Goal: Information Seeking & Learning: Learn about a topic

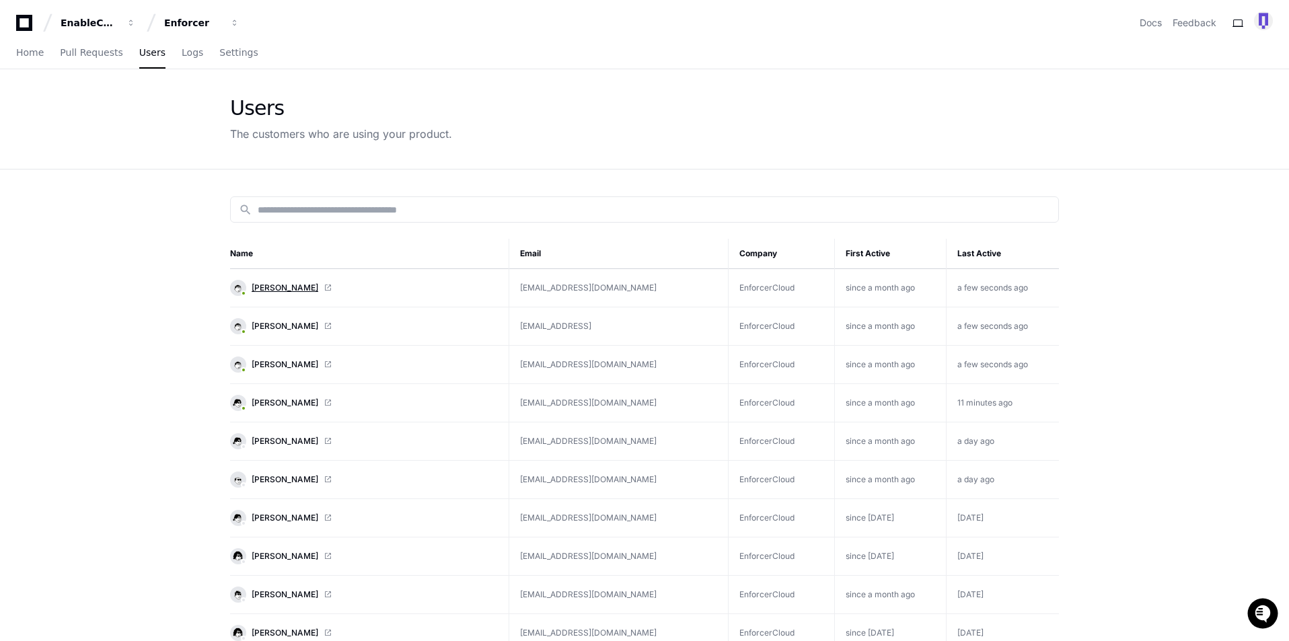
click at [283, 283] on span "[PERSON_NAME]" at bounding box center [285, 288] width 67 height 11
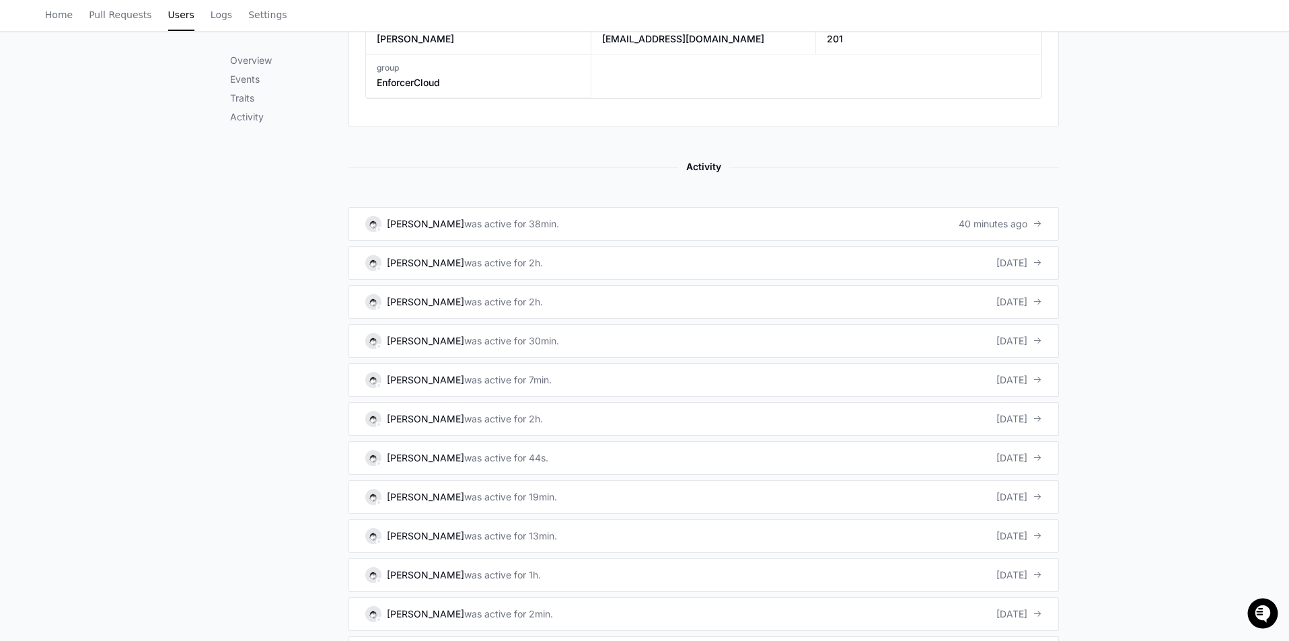
scroll to position [807, 0]
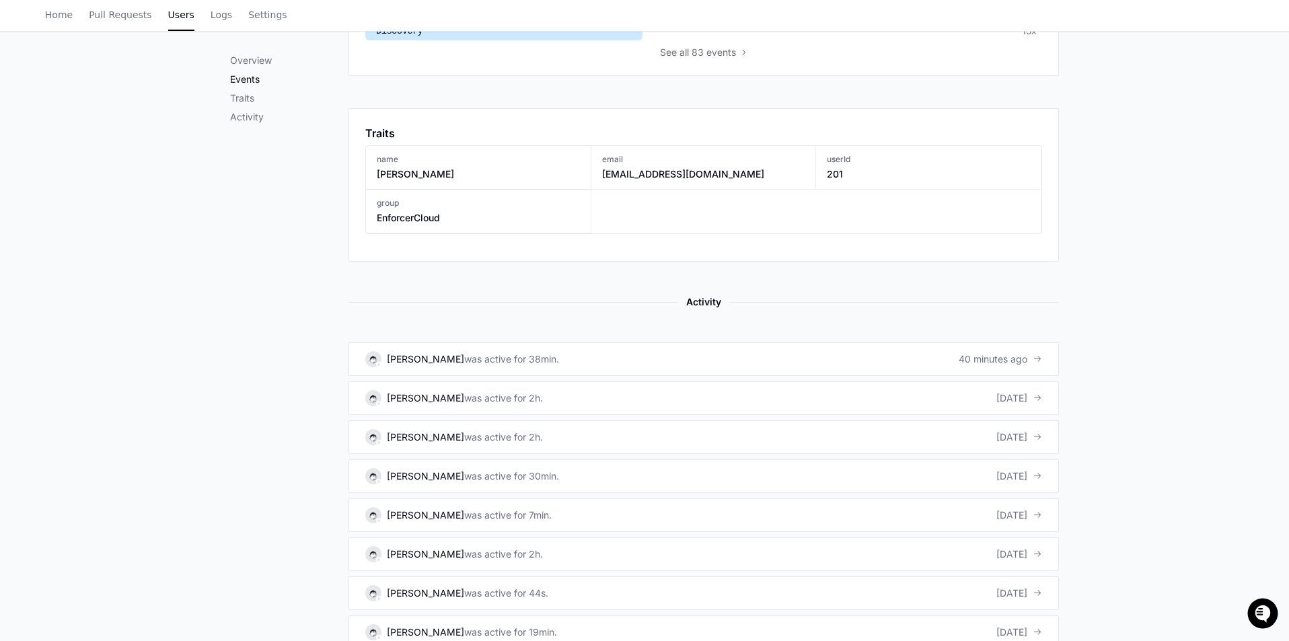
scroll to position [673, 0]
click at [464, 353] on div "was active for 38min." at bounding box center [511, 357] width 95 height 13
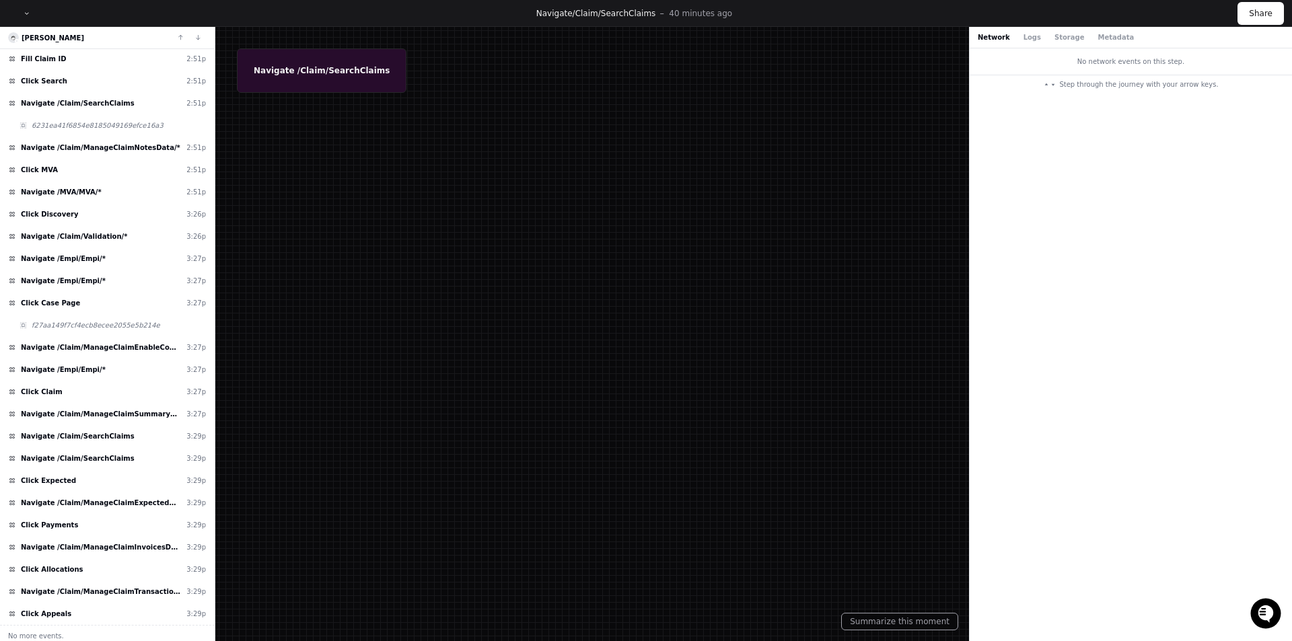
scroll to position [427, 0]
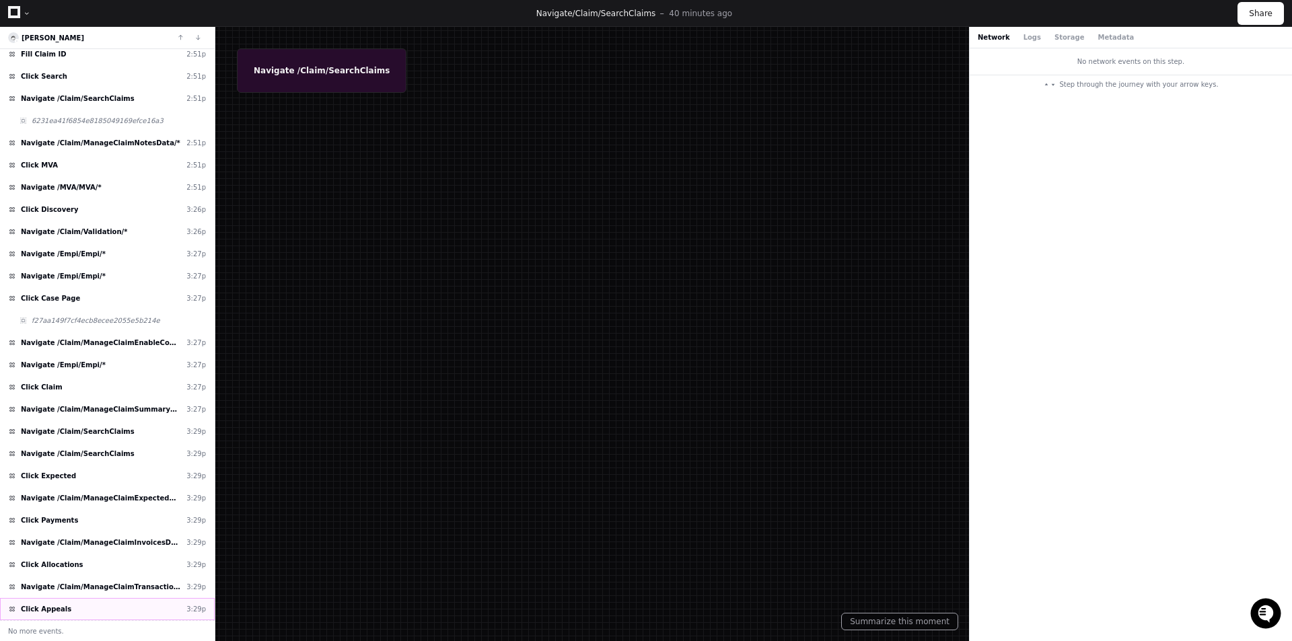
click at [138, 599] on div "Click Appeals 3:29p" at bounding box center [107, 609] width 215 height 22
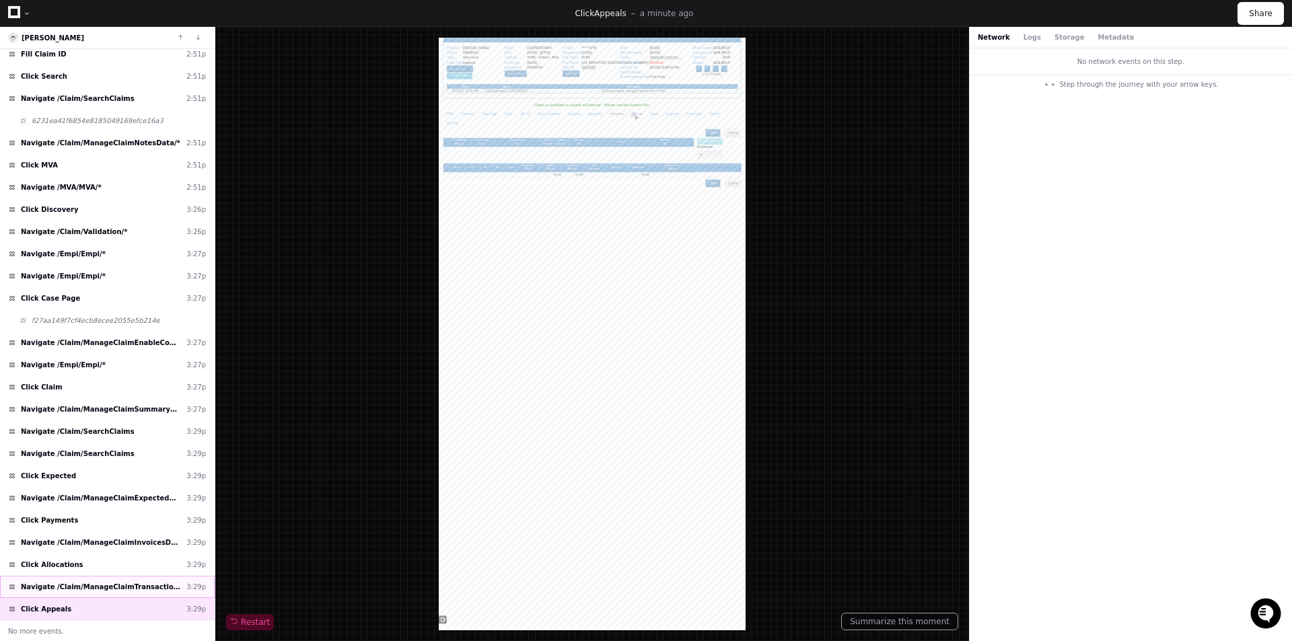
click at [147, 586] on span "Navigate /Claim/ManageClaimTransactionDetailsData/*" at bounding box center [101, 587] width 160 height 10
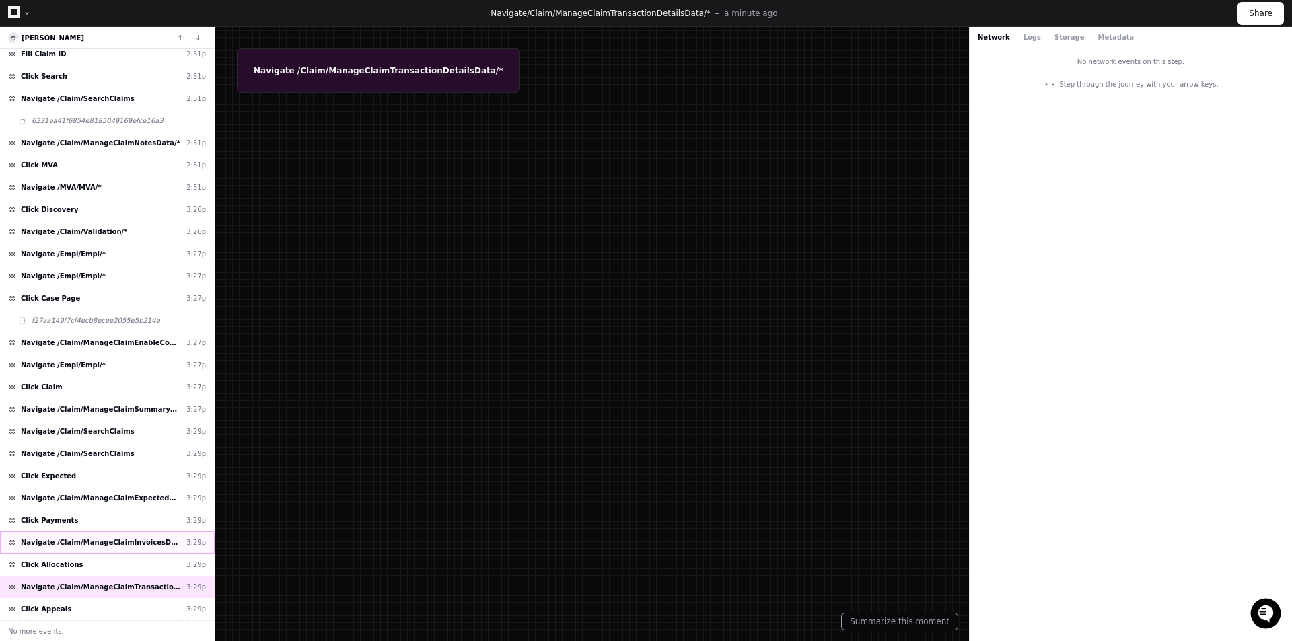
click at [126, 534] on div "Navigate /Claim/ManageClaimInvoicesData/* 3:29p" at bounding box center [107, 542] width 215 height 22
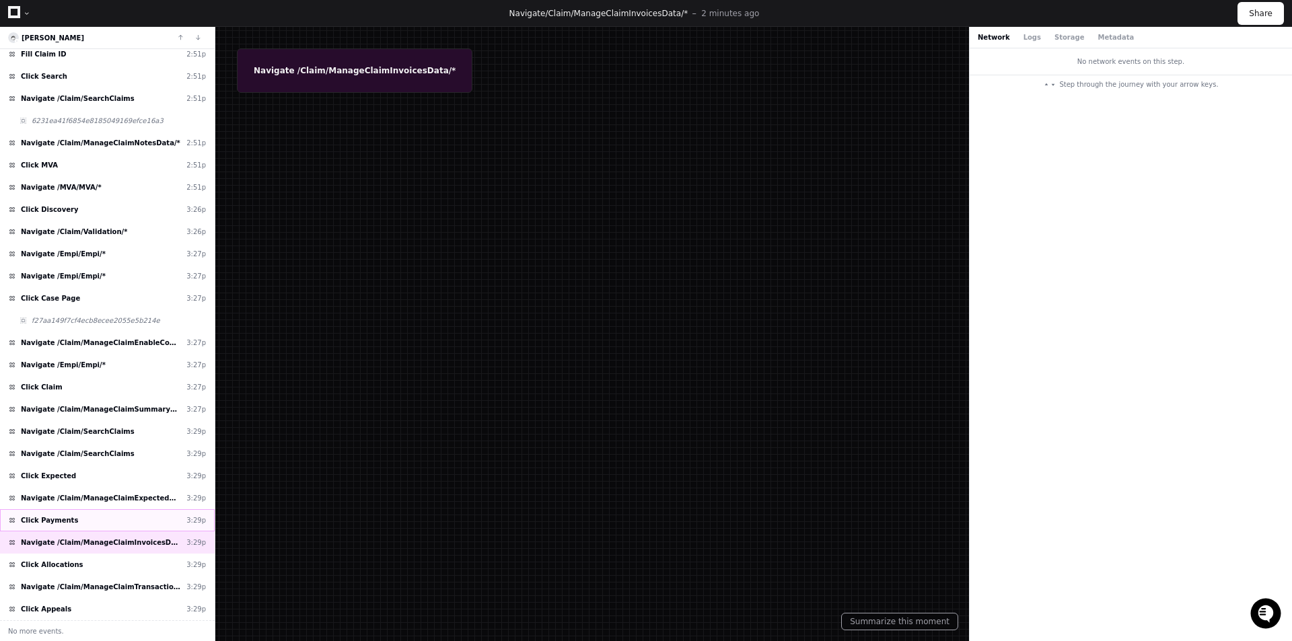
click at [116, 519] on div "Click Payments 3:29p" at bounding box center [107, 520] width 215 height 22
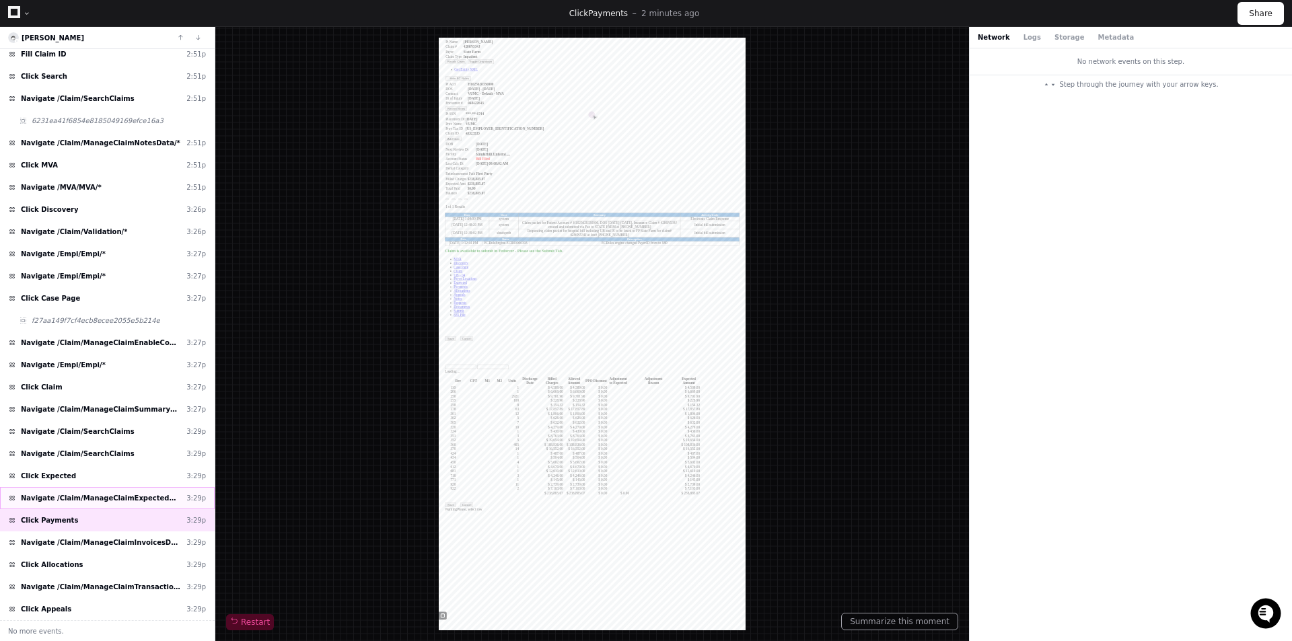
click at [110, 494] on span "Navigate /Claim/ManageClaimExpectedData/*" at bounding box center [101, 498] width 160 height 10
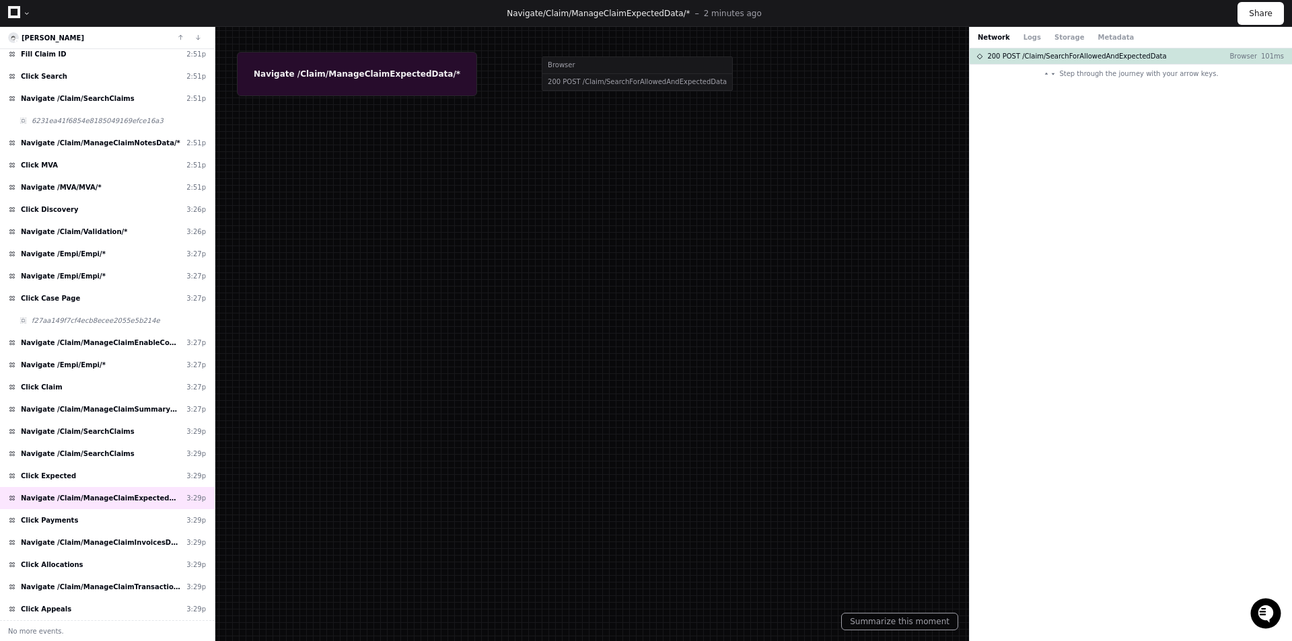
click at [17, 13] on icon at bounding box center [14, 12] width 12 height 12
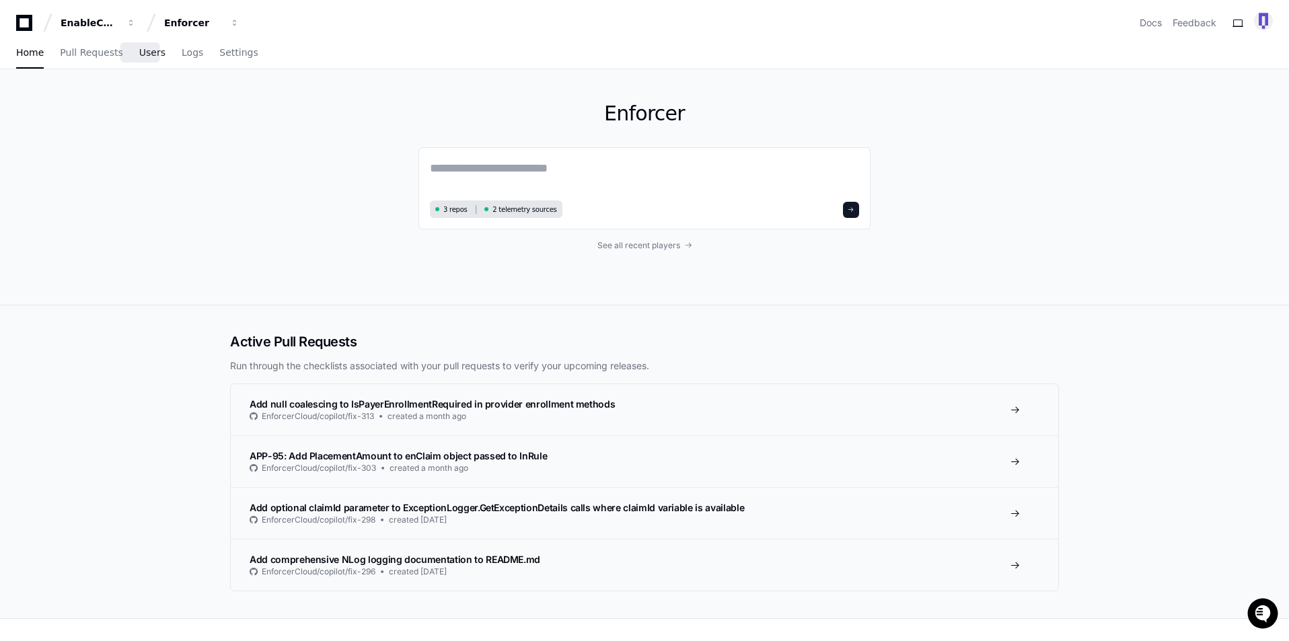
click at [140, 50] on span "Users" at bounding box center [152, 52] width 26 height 8
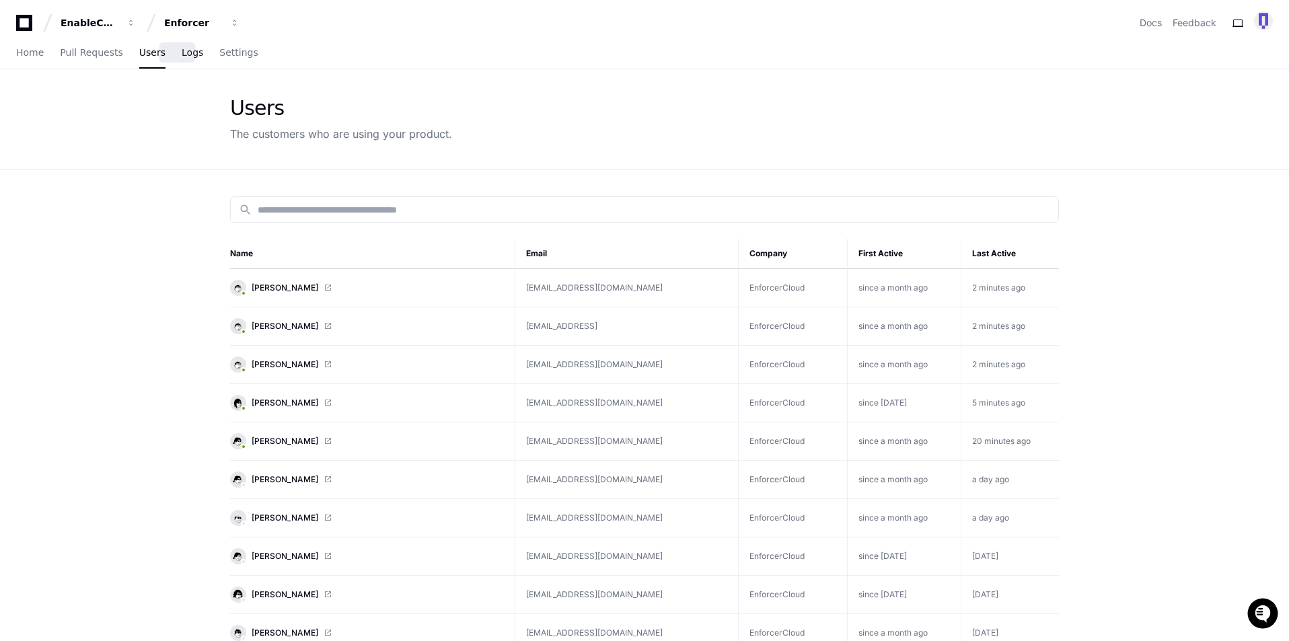
click at [182, 50] on span "Logs" at bounding box center [193, 52] width 22 height 8
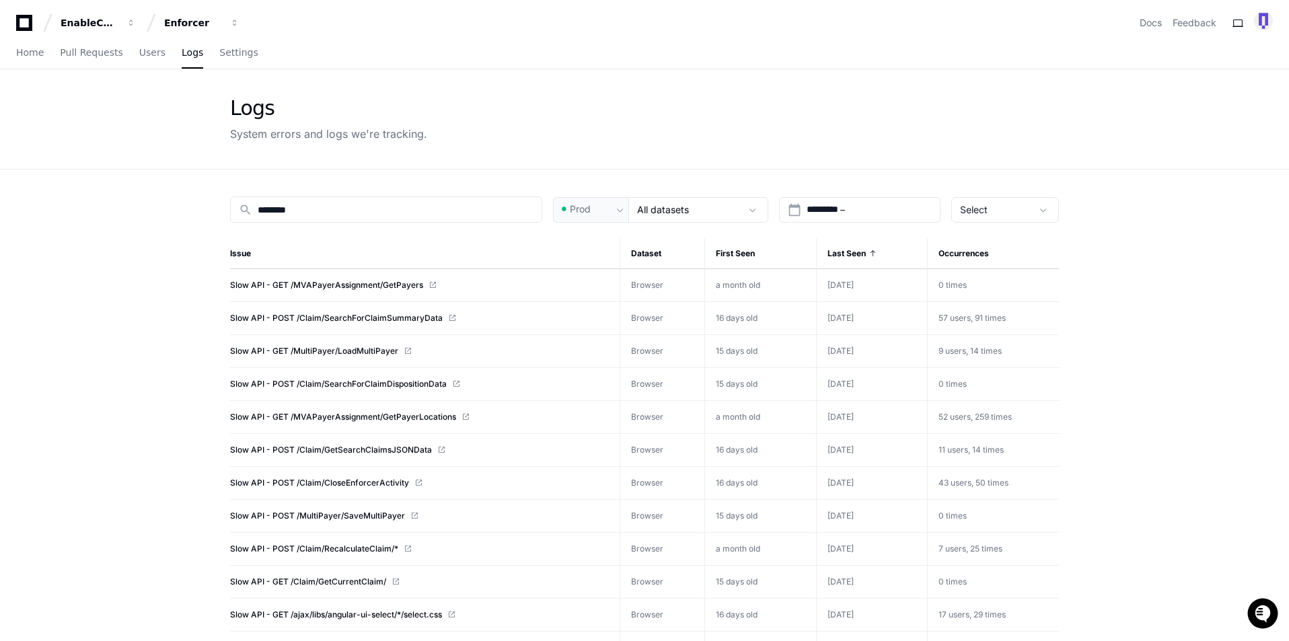
click at [159, 202] on app-issue-list-page "Logs System errors and logs we're tracking. search ******** Prod All datasets c…" at bounding box center [644, 439] width 1289 height 741
click at [593, 209] on div "Prod" at bounding box center [585, 209] width 53 height 13
click at [611, 275] on span "Pre-Prod" at bounding box center [596, 279] width 40 height 13
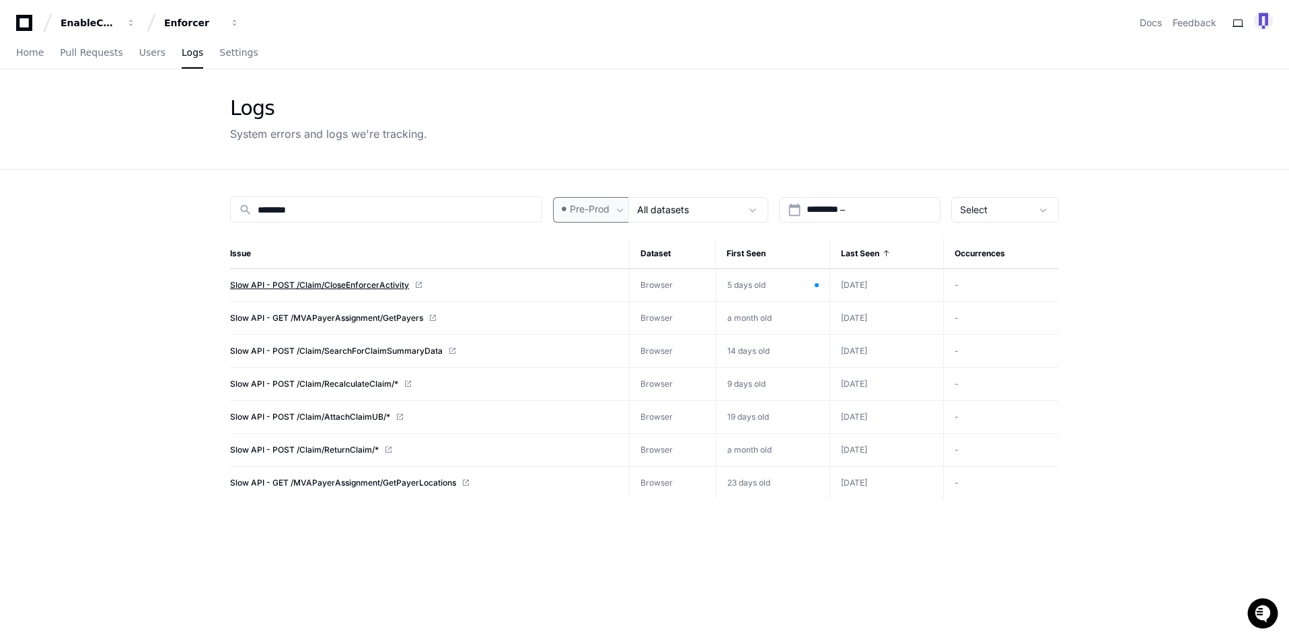
click at [347, 288] on span "Slow API - POST /Claim/CloseEnforcerActivity" at bounding box center [319, 285] width 179 height 11
